Goal: Find specific page/section: Find specific page/section

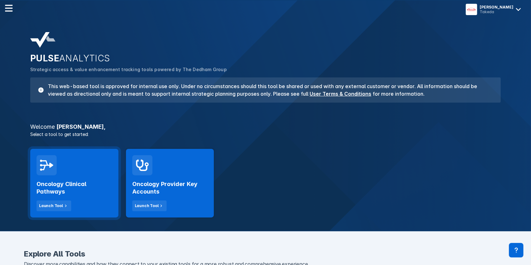
click at [65, 184] on h2 "Oncology Clinical Pathways" at bounding box center [75, 187] width 76 height 15
